Goal: Transaction & Acquisition: Purchase product/service

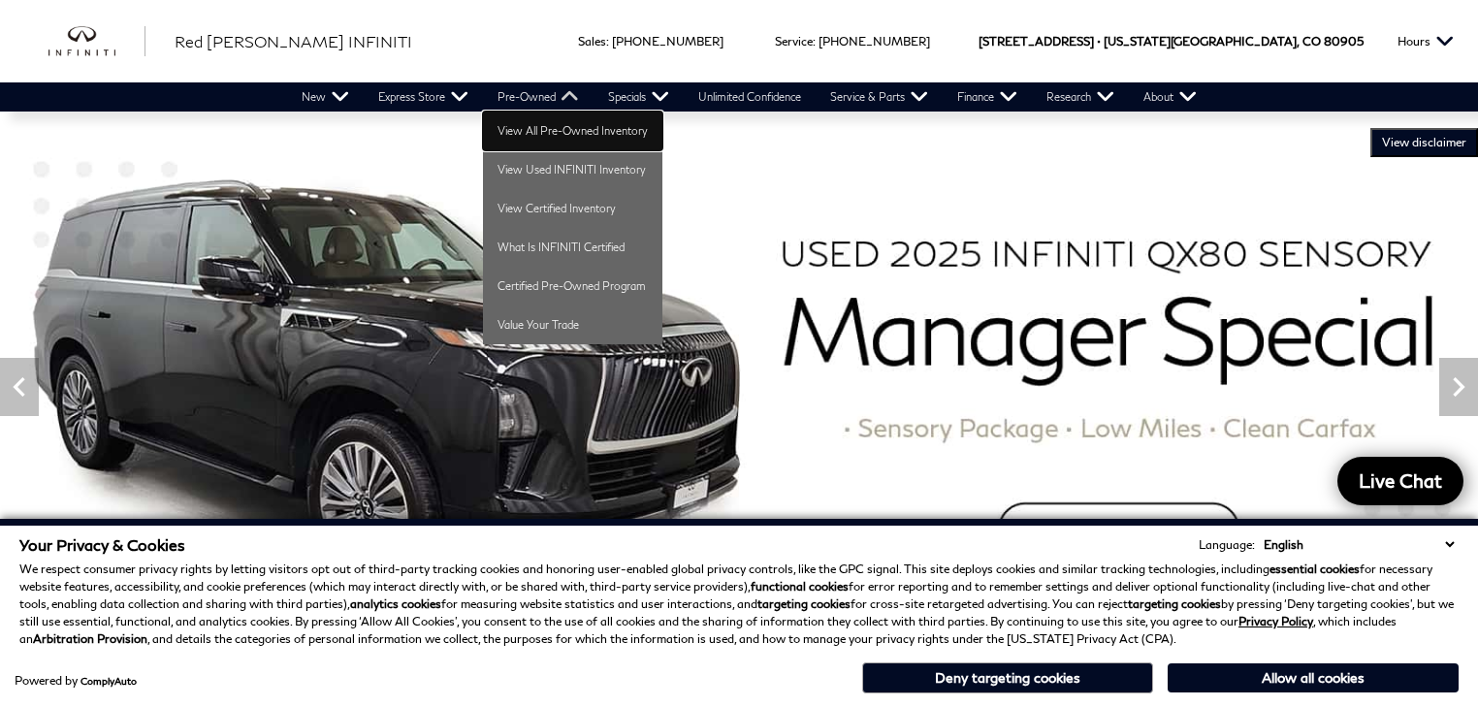
click at [542, 138] on link "View All Pre-Owned Inventory" at bounding box center [572, 130] width 179 height 39
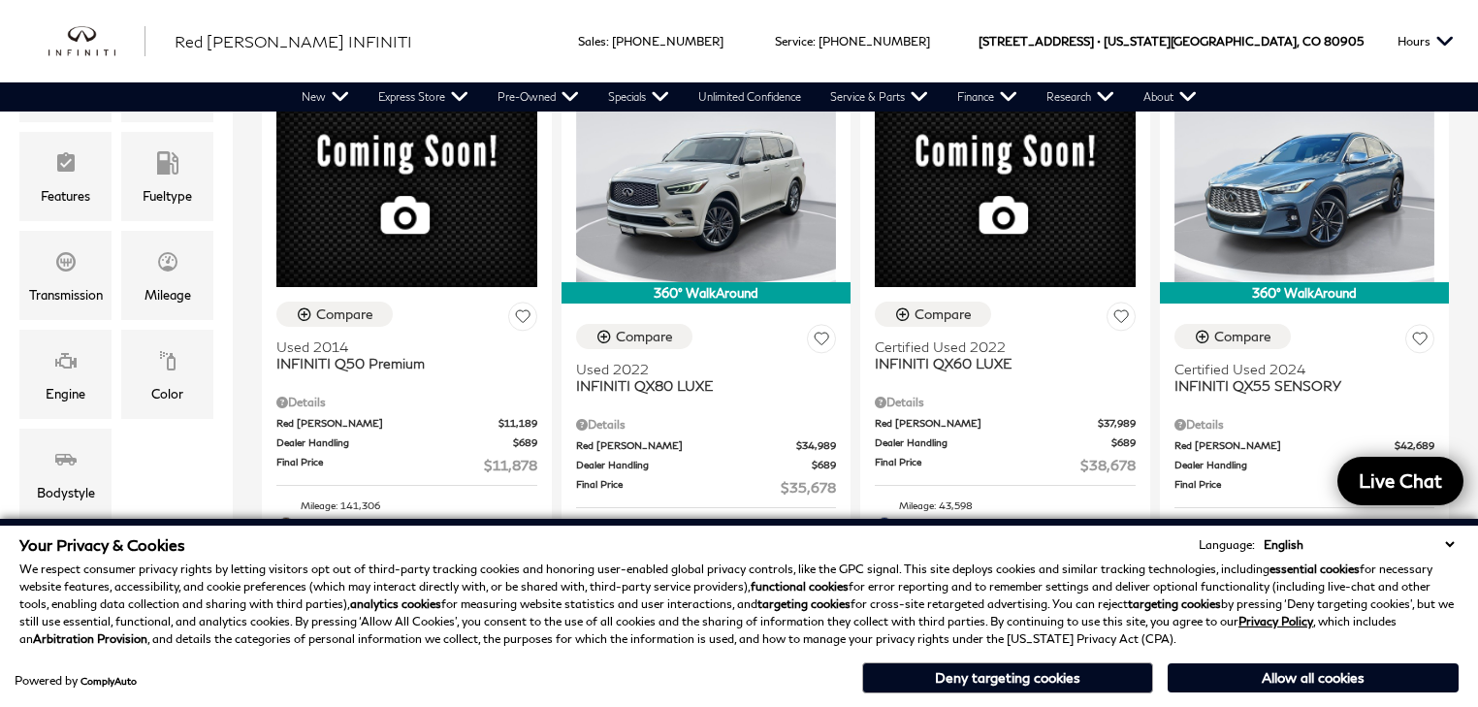
scroll to position [543, 0]
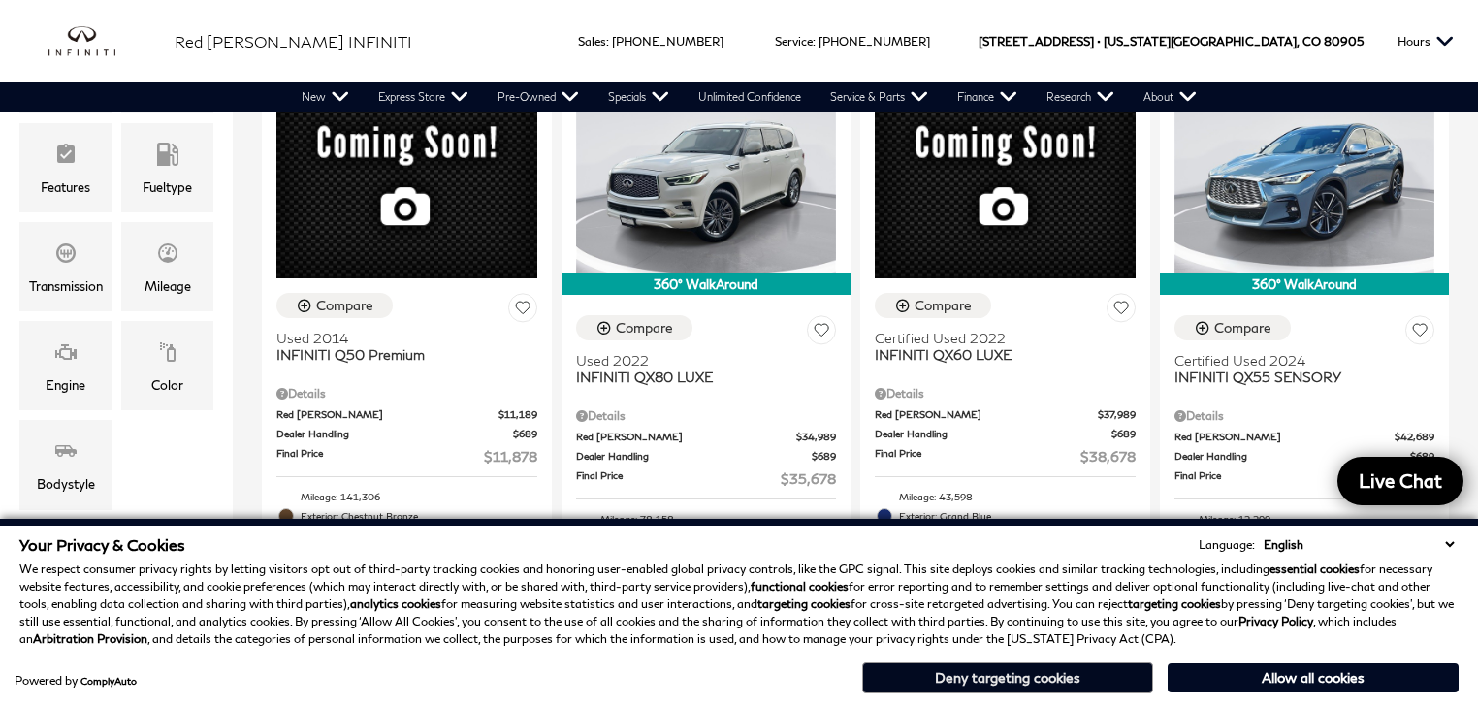
click at [1078, 672] on button "Deny targeting cookies" at bounding box center [1007, 677] width 291 height 31
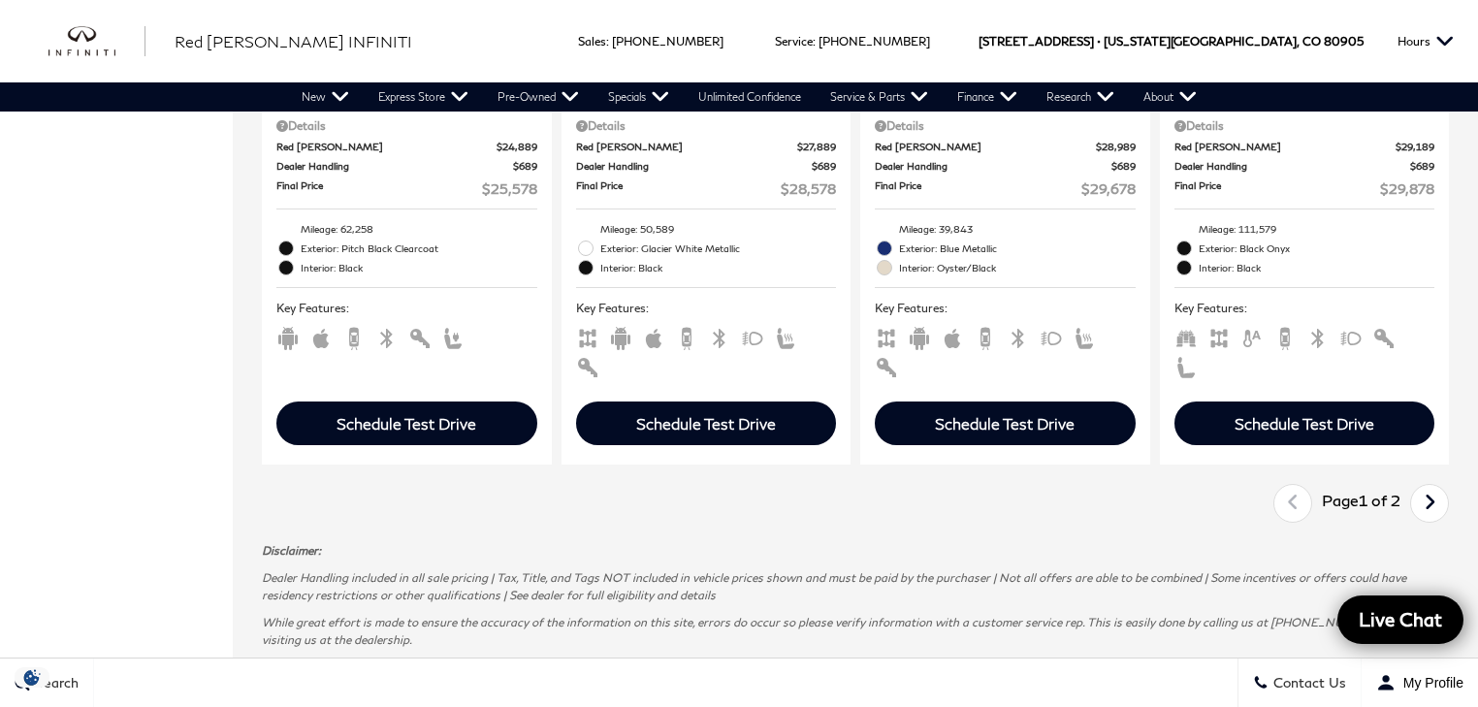
scroll to position [3723, 0]
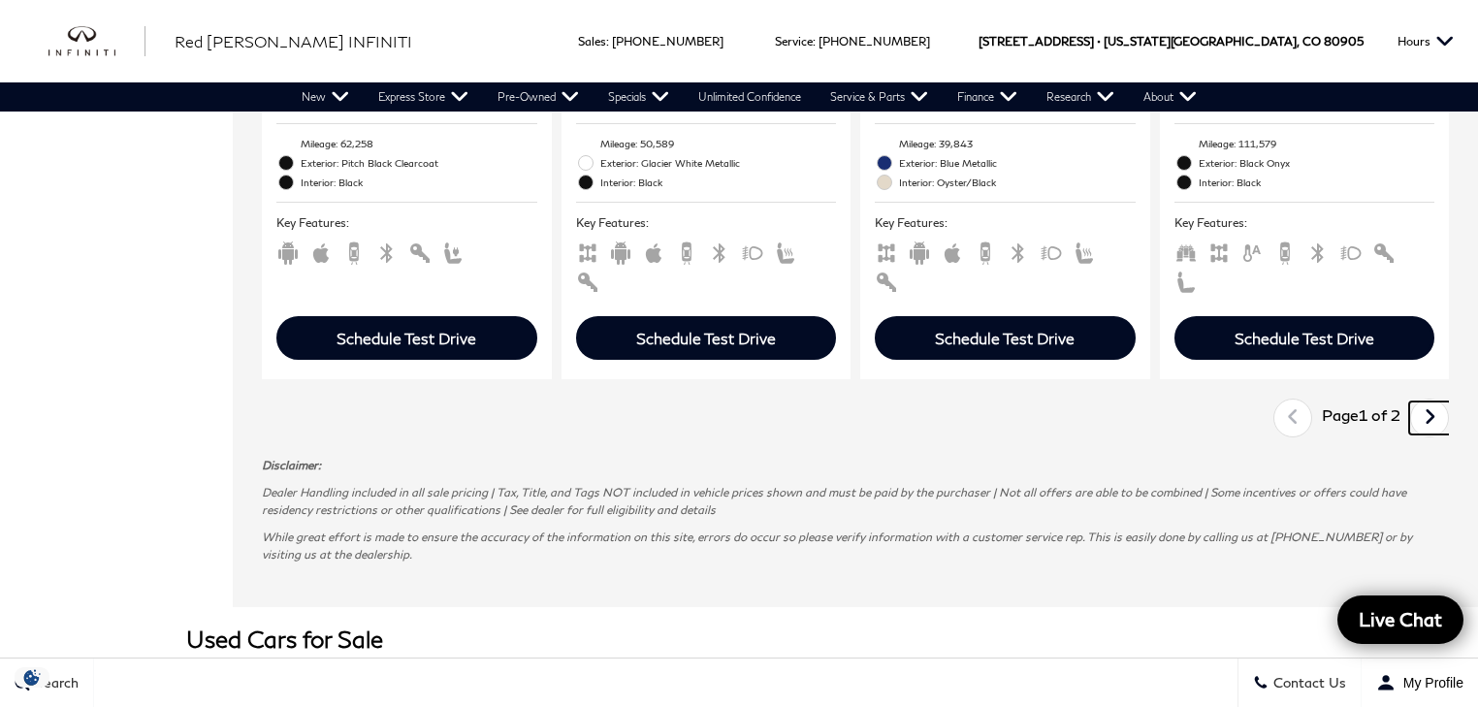
click at [1436, 401] on icon "next page" at bounding box center [1429, 416] width 13 height 31
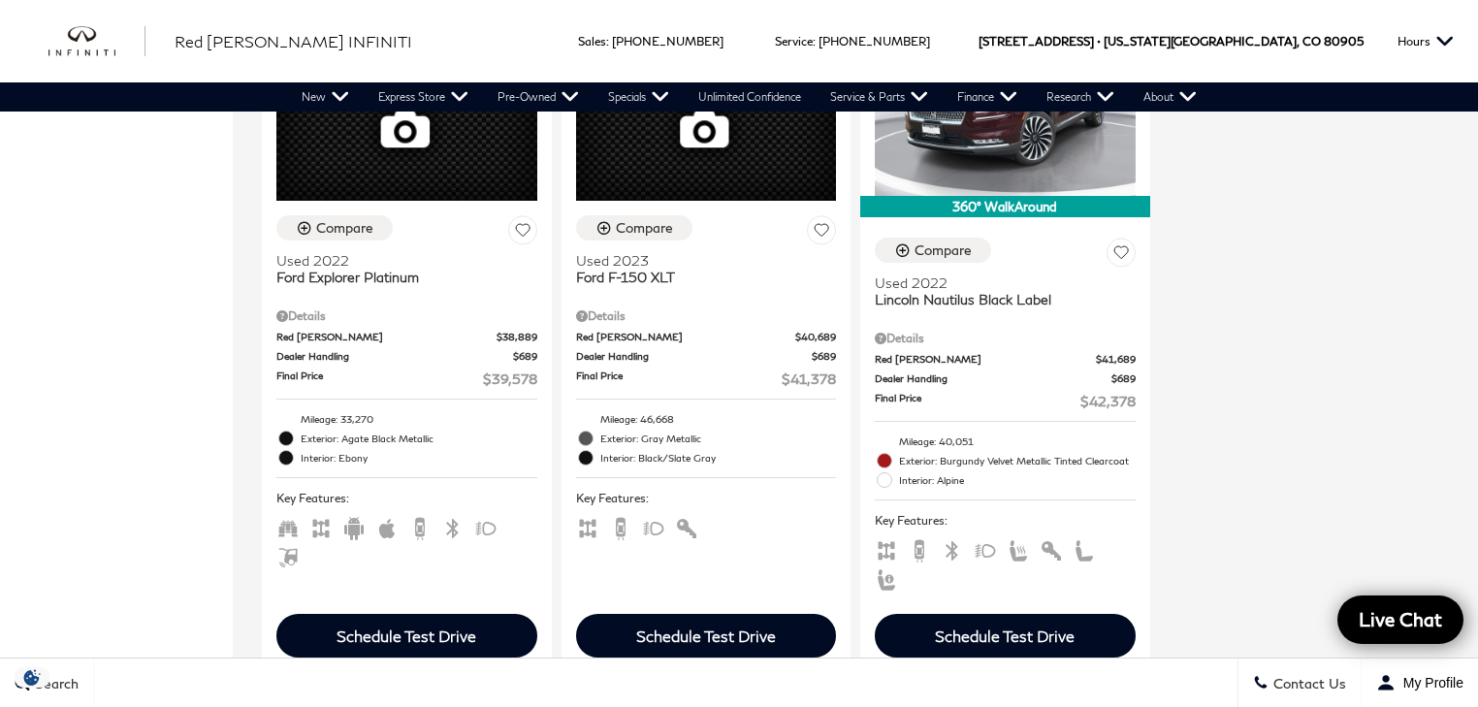
scroll to position [1319, 0]
